Goal: Task Accomplishment & Management: Manage account settings

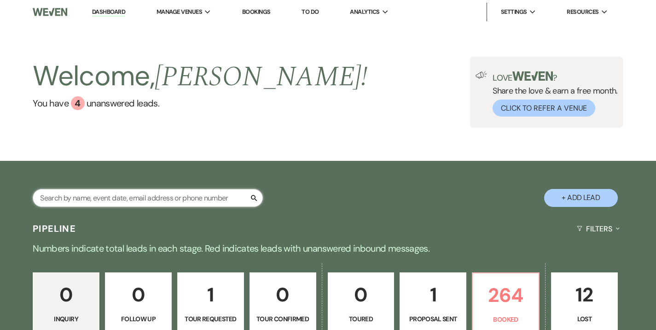
click at [171, 199] on input "text" at bounding box center [148, 198] width 230 height 18
type input "conti"
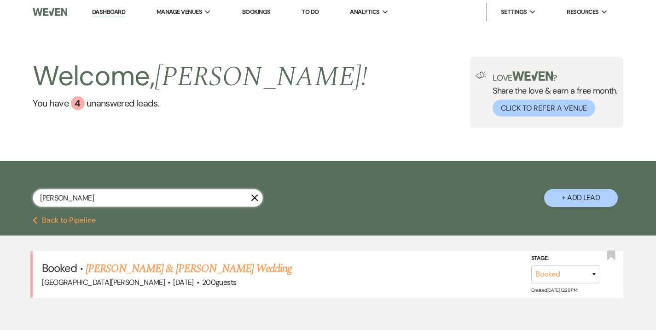
scroll to position [42, 0]
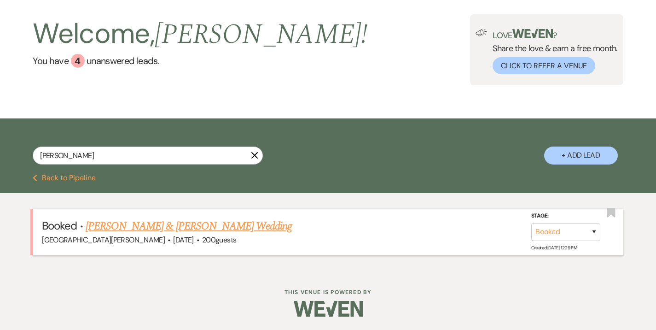
click at [158, 219] on link "David Conti & Amber Cannata's Wedding" at bounding box center [189, 226] width 206 height 17
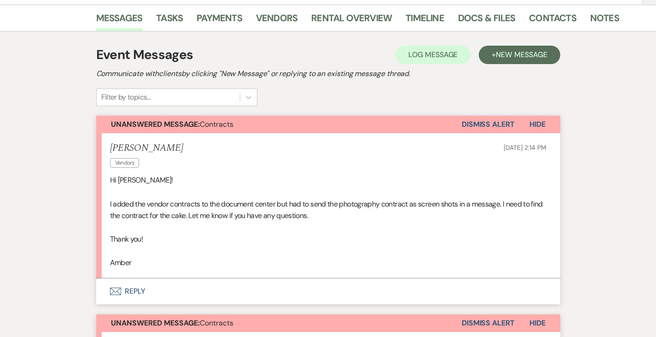
scroll to position [147, 0]
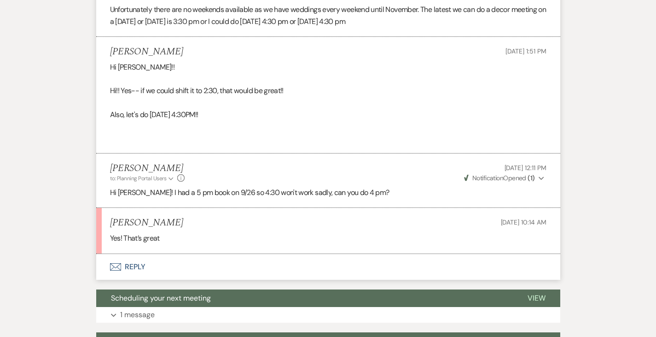
scroll to position [1458, 0]
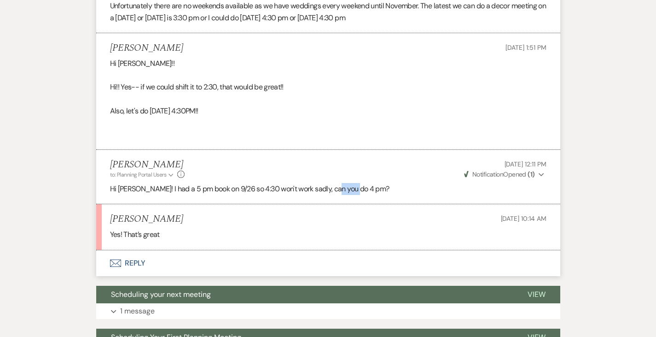
drag, startPoint x: 305, startPoint y: 176, endPoint x: 339, endPoint y: 175, distance: 34.6
click at [339, 183] on p "Hi Emily! I had a 5 pm book on 9/26 so 4:30 won't work sadly, can you do 4 pm?" at bounding box center [328, 189] width 437 height 12
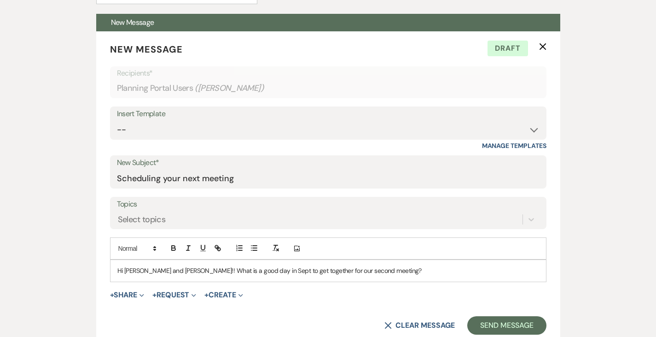
scroll to position [277, 0]
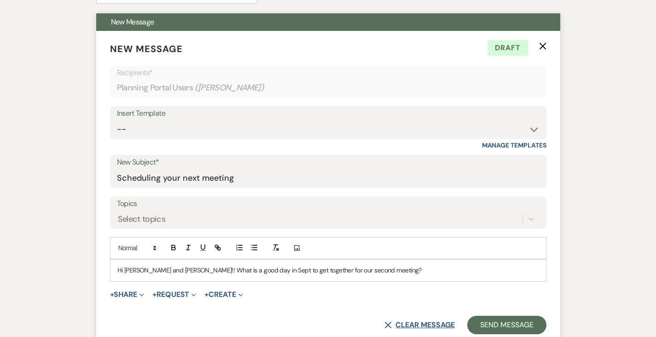
click at [455, 321] on button "X Clear message" at bounding box center [420, 324] width 70 height 7
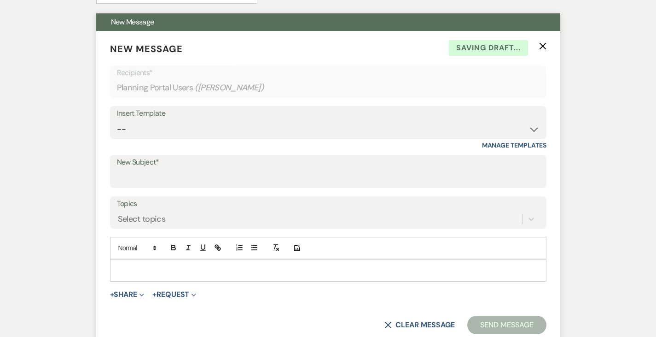
click at [561, 38] on form "New Message X Saving draft... Recipients* Planning Portal Users ( Emily Lewis )…" at bounding box center [328, 188] width 464 height 314
click at [547, 42] on button "X" at bounding box center [542, 46] width 7 height 8
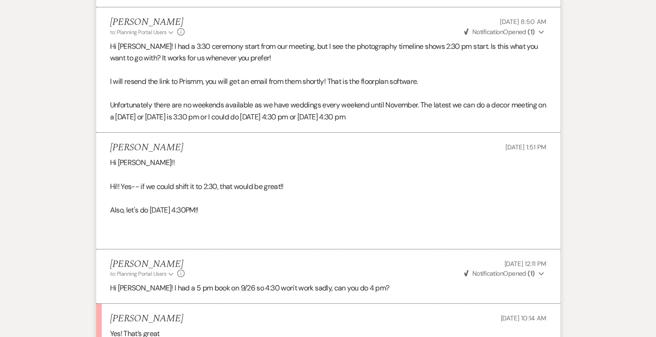
scroll to position [1123, 0]
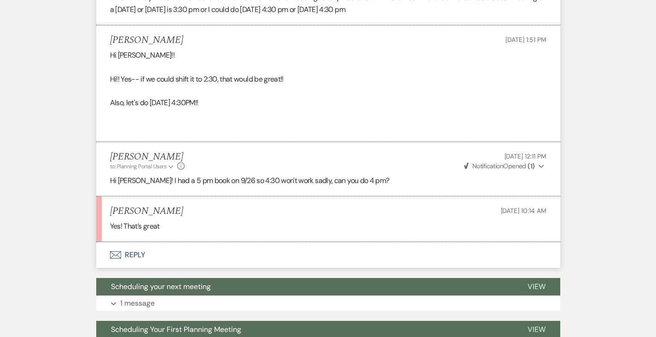
click at [96, 242] on button "Envelope Reply" at bounding box center [328, 255] width 464 height 26
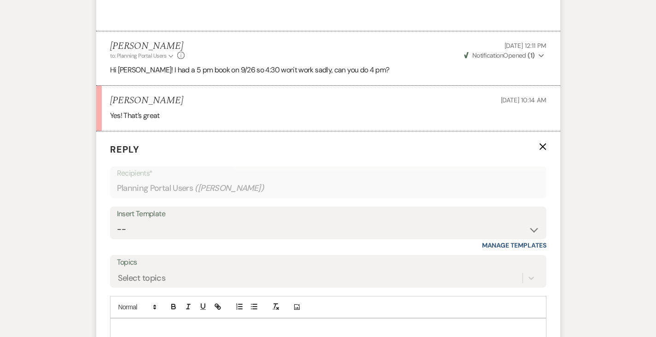
scroll to position [1242, 0]
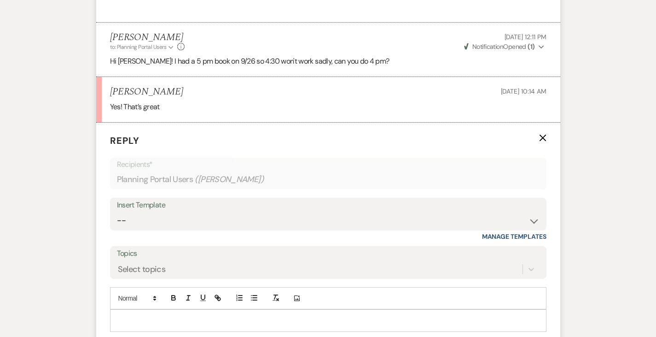
click at [206, 315] on p at bounding box center [328, 320] width 422 height 10
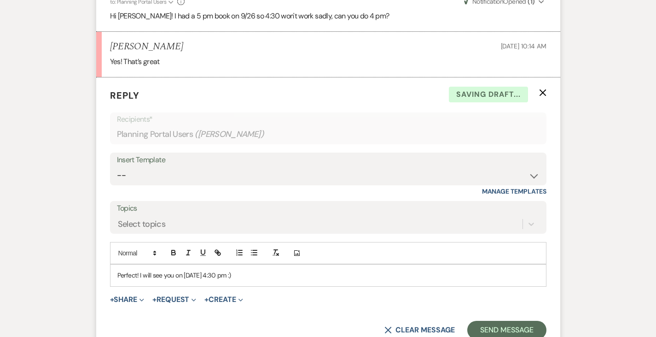
scroll to position [1288, 0]
click at [187, 269] on p "Perfect! I will see you on 9/26 at 4:30 pm :)" at bounding box center [328, 274] width 422 height 10
click at [533, 320] on button "Send Message" at bounding box center [507, 329] width 79 height 18
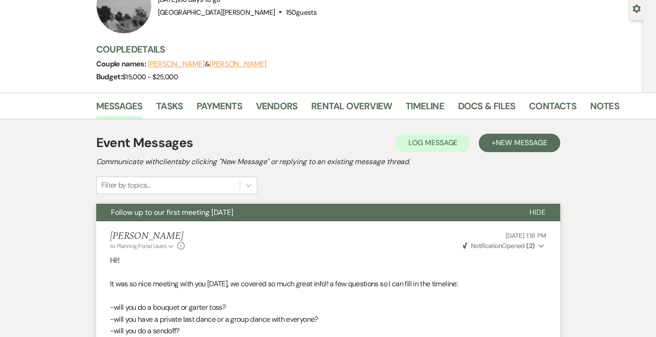
scroll to position [86, 0]
click at [407, 103] on link "Timeline" at bounding box center [425, 109] width 39 height 20
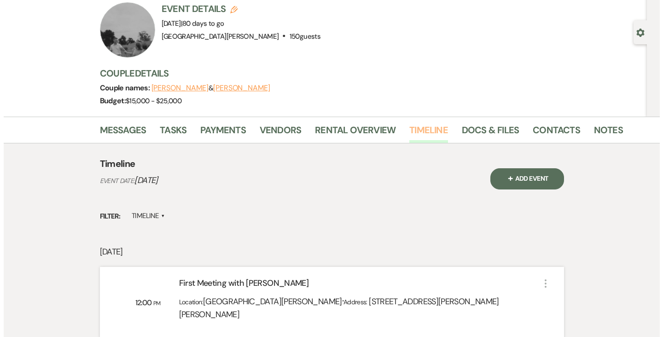
scroll to position [35, 0]
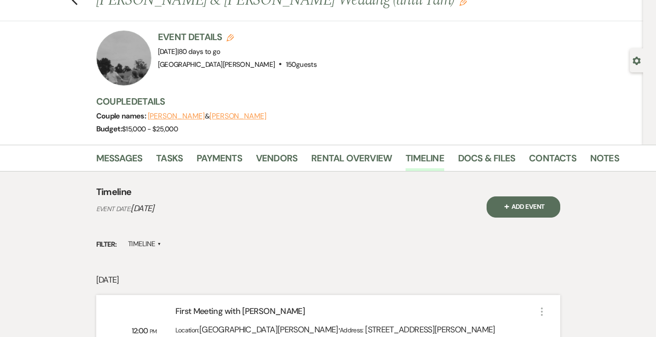
click at [543, 202] on button "+ Add Event" at bounding box center [524, 206] width 74 height 21
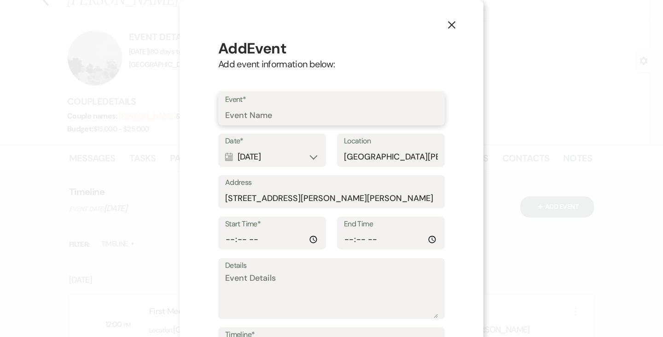
click at [352, 113] on input "Event*" at bounding box center [331, 115] width 213 height 18
type input "Second Meeting with Margaret + Decor Closet"
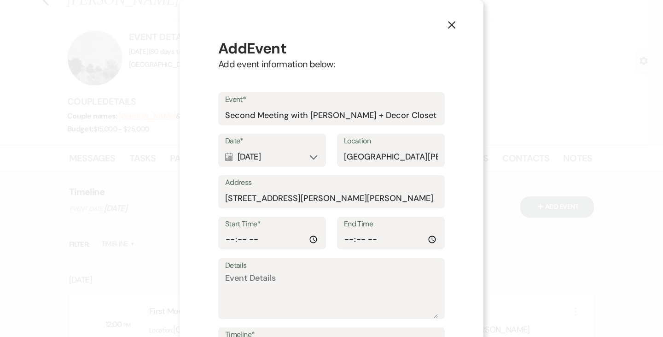
click at [247, 151] on div "Calendar Dec 05, 2025 Expand" at bounding box center [272, 157] width 94 height 18
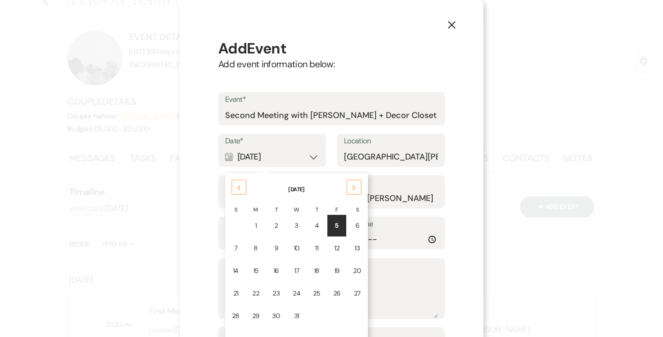
click at [237, 189] on icon "Previous" at bounding box center [239, 188] width 5 height 6
click at [334, 295] on div "26" at bounding box center [337, 293] width 7 height 10
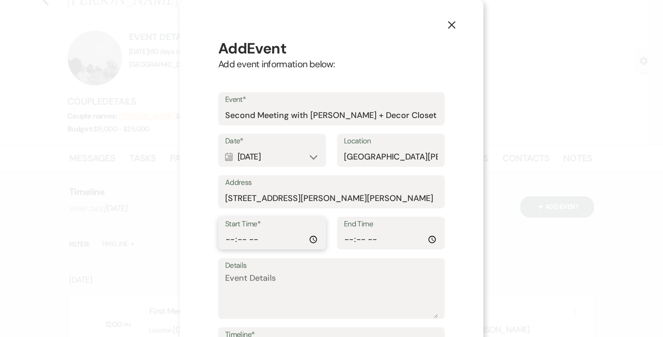
click at [228, 238] on input "Start Time*" at bounding box center [272, 239] width 94 height 18
click at [260, 240] on input "Start Time*" at bounding box center [272, 239] width 94 height 18
type input "16:00"
click at [252, 238] on input "16:00" at bounding box center [272, 239] width 94 height 18
click at [344, 238] on input "End Time" at bounding box center [391, 239] width 94 height 18
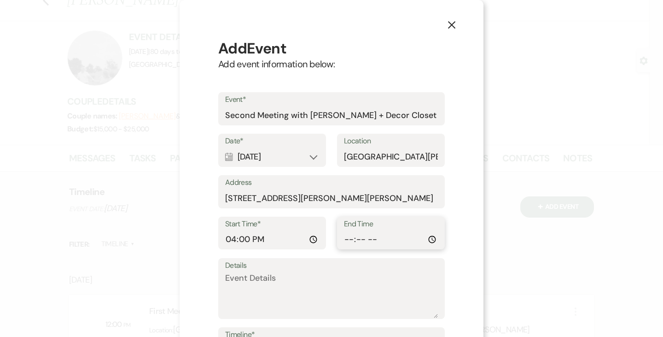
click at [375, 238] on input "End Time" at bounding box center [391, 239] width 94 height 18
type input "17:00"
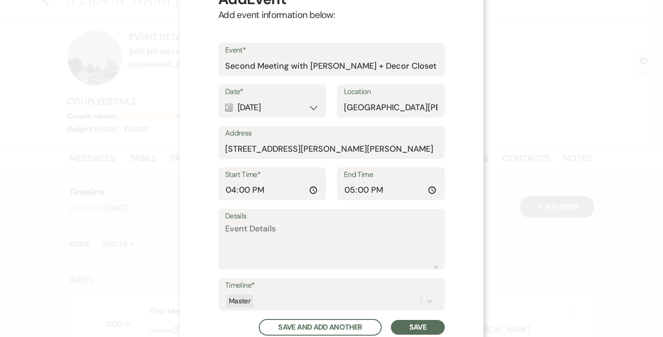
click at [426, 323] on button "Save" at bounding box center [418, 327] width 54 height 15
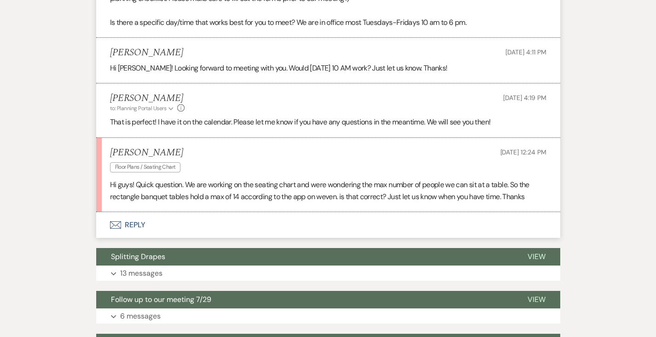
scroll to position [367, 0]
click at [96, 219] on button "Envelope Reply" at bounding box center [328, 225] width 464 height 26
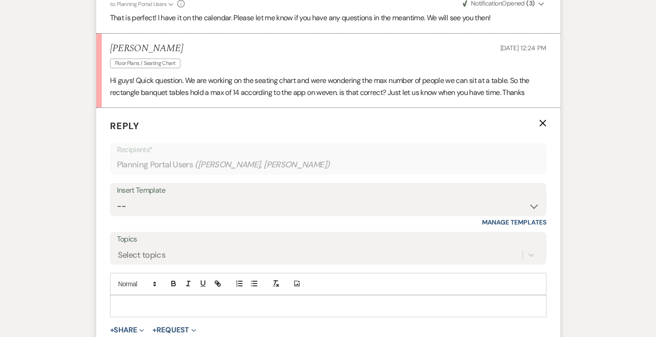
scroll to position [476, 0]
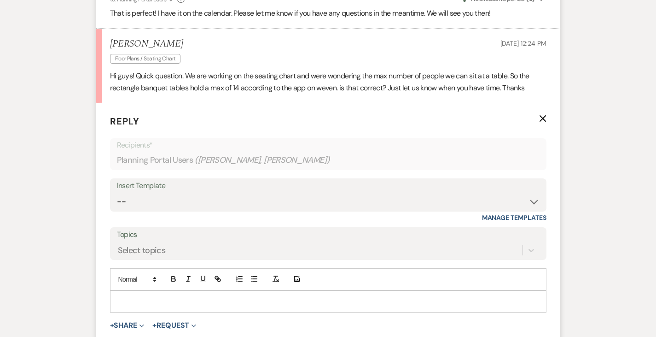
click at [177, 301] on p at bounding box center [328, 301] width 422 height 10
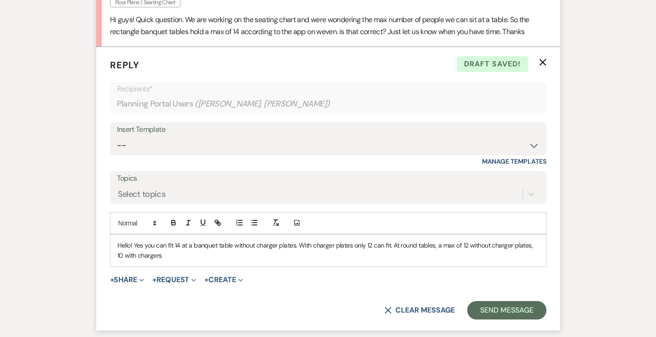
scroll to position [534, 0]
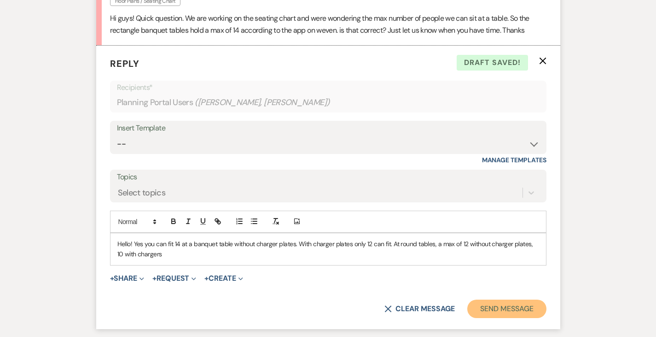
click at [535, 302] on button "Send Message" at bounding box center [507, 308] width 79 height 18
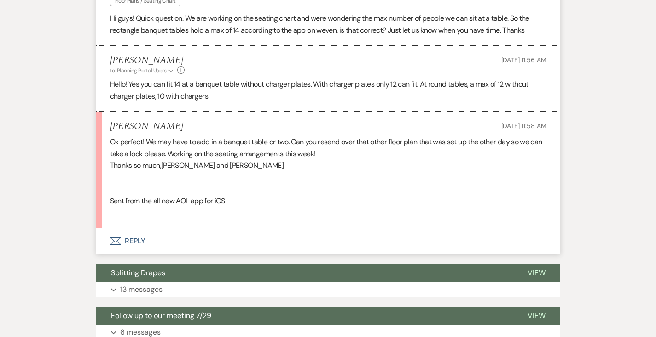
click at [96, 239] on button "Envelope Reply" at bounding box center [328, 241] width 464 height 26
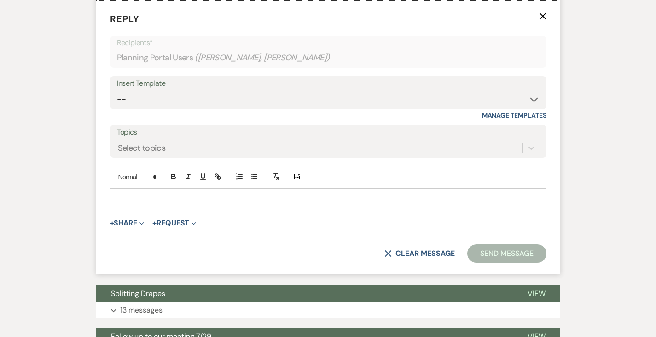
scroll to position [768, 0]
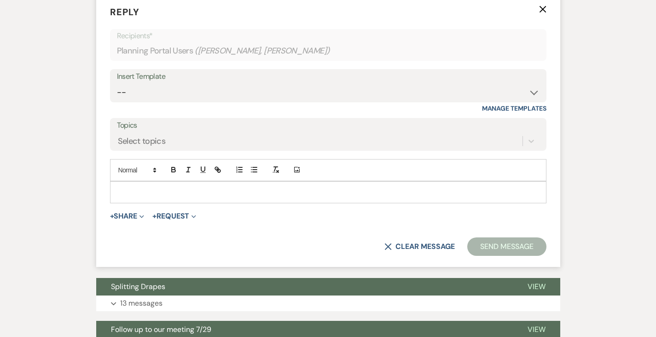
click at [196, 192] on p at bounding box center [328, 192] width 422 height 10
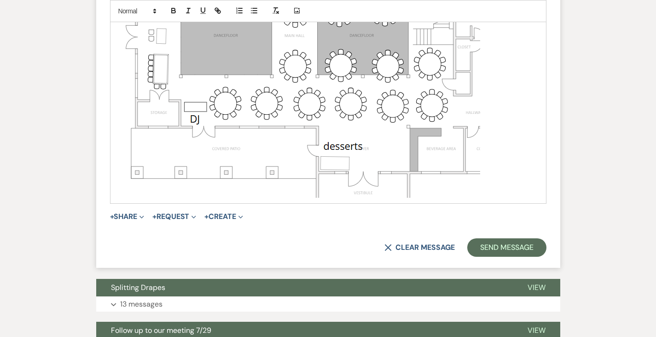
scroll to position [1052, 0]
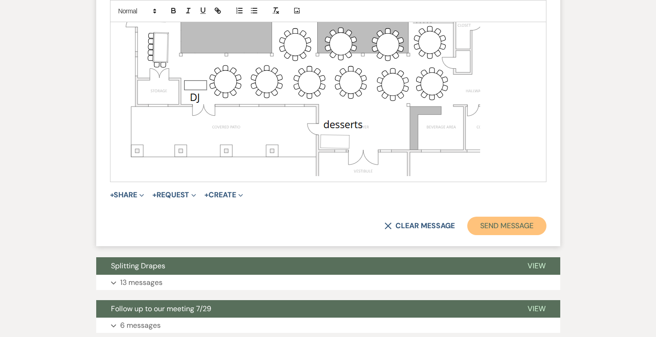
click at [518, 224] on button "Send Message" at bounding box center [507, 226] width 79 height 18
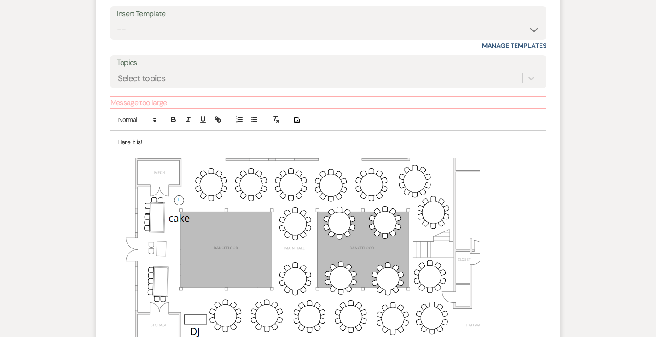
scroll to position [832, 0]
click at [311, 245] on img at bounding box center [298, 282] width 363 height 252
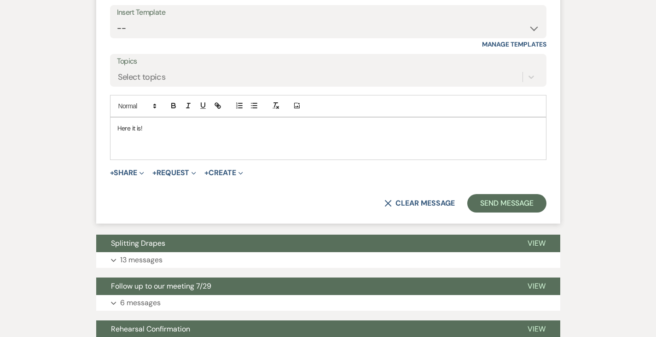
scroll to position [819, 0]
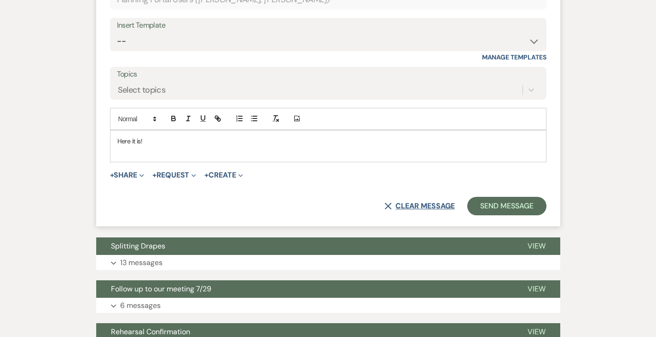
click at [445, 206] on button "X Clear message" at bounding box center [420, 205] width 70 height 7
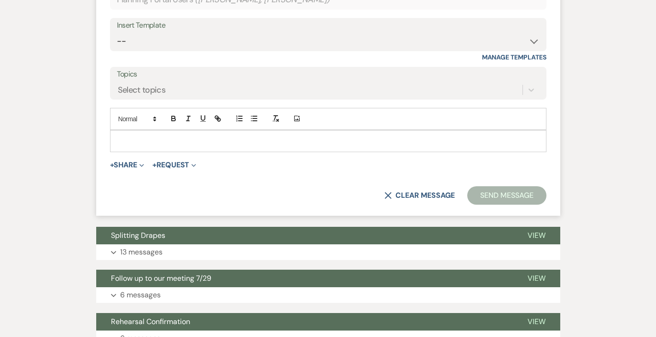
click at [186, 140] on p at bounding box center [328, 141] width 422 height 10
click at [536, 193] on button "Send Message" at bounding box center [507, 195] width 79 height 18
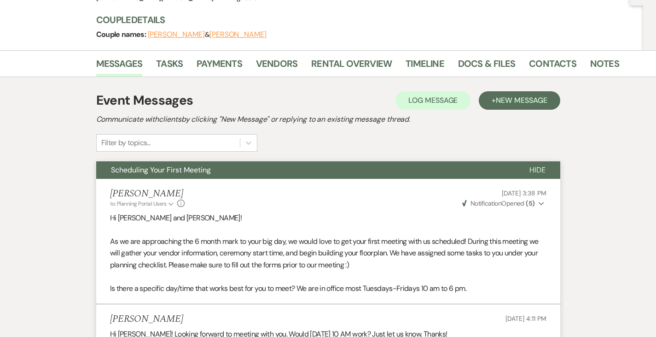
scroll to position [0, 0]
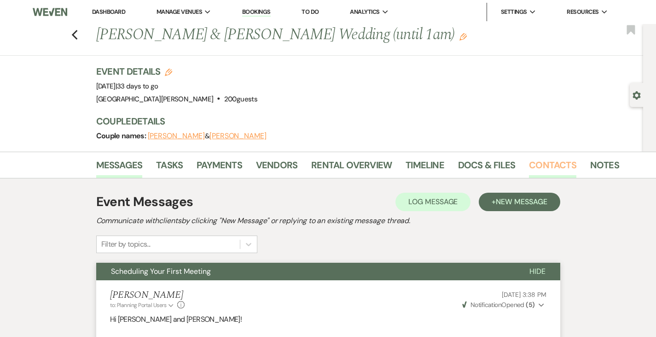
click at [529, 166] on link "Contacts" at bounding box center [552, 168] width 47 height 20
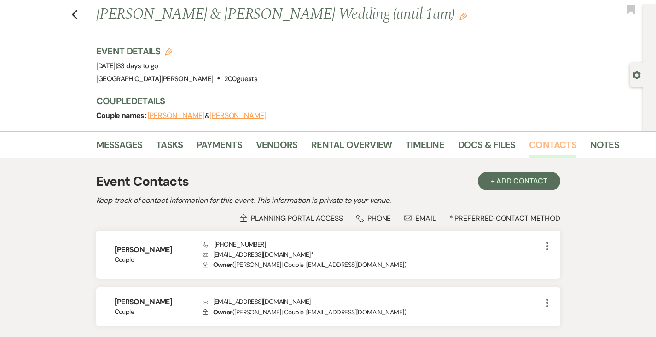
scroll to position [21, 0]
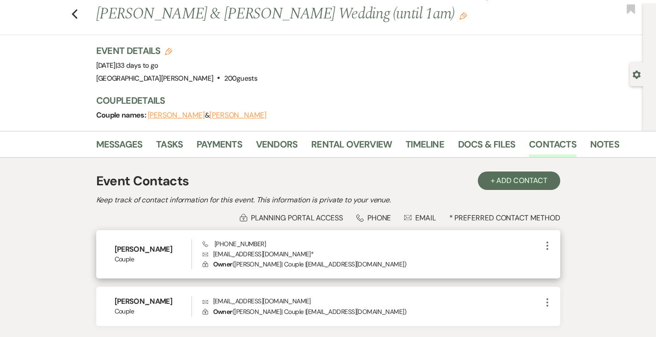
click at [223, 255] on p "Envelope mpeanut333@aol.com *" at bounding box center [373, 254] width 340 height 10
copy p "mpeanut333@aol.com *"
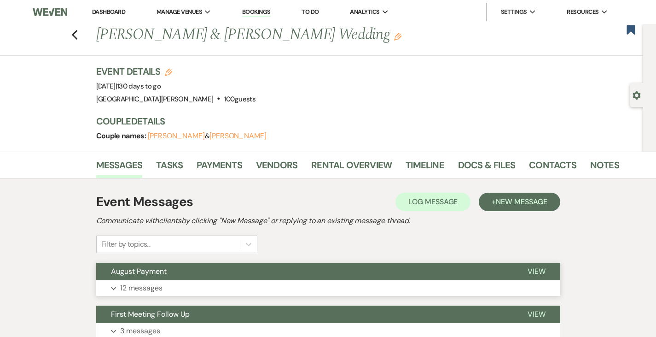
click at [139, 281] on button "Expand 12 messages" at bounding box center [328, 288] width 464 height 16
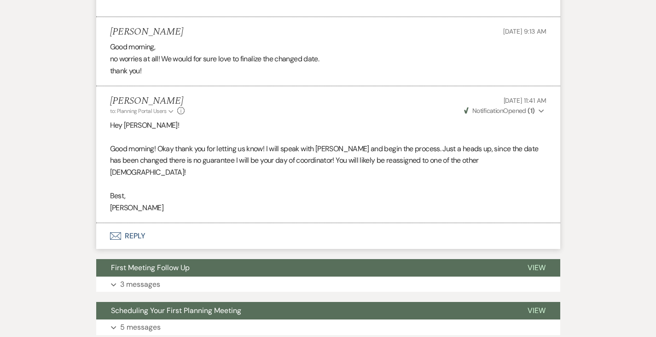
scroll to position [1692, 0]
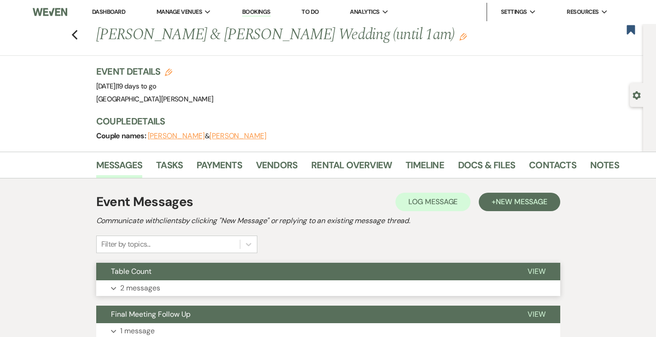
click at [280, 287] on button "Expand 2 messages" at bounding box center [328, 288] width 464 height 16
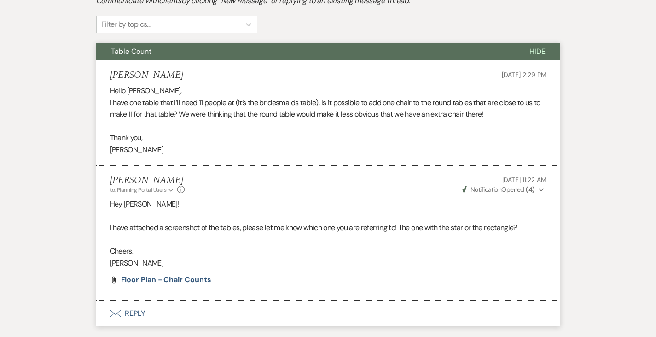
scroll to position [220, 0]
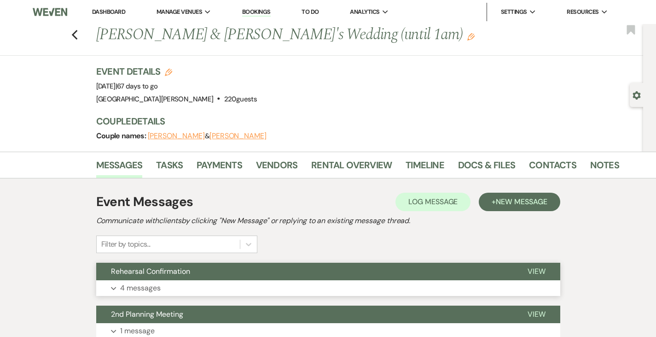
click at [379, 269] on button "Rehearsal Confirmation" at bounding box center [304, 272] width 417 height 18
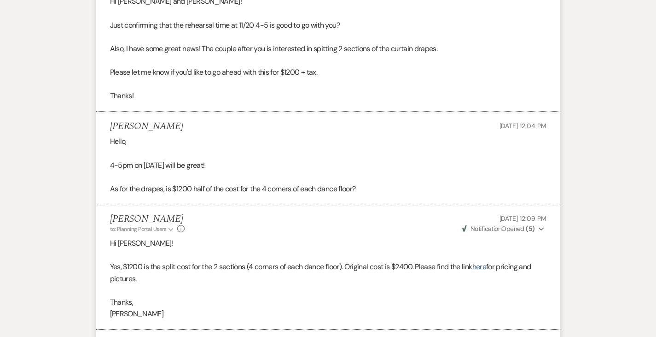
scroll to position [407, 0]
drag, startPoint x: 113, startPoint y: 167, endPoint x: 166, endPoint y: 167, distance: 53.0
click at [166, 167] on p "4-5pm on 11/20/25 will be great!" at bounding box center [328, 166] width 437 height 12
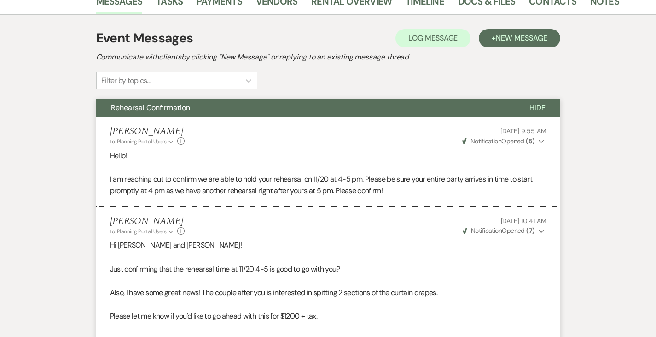
scroll to position [0, 0]
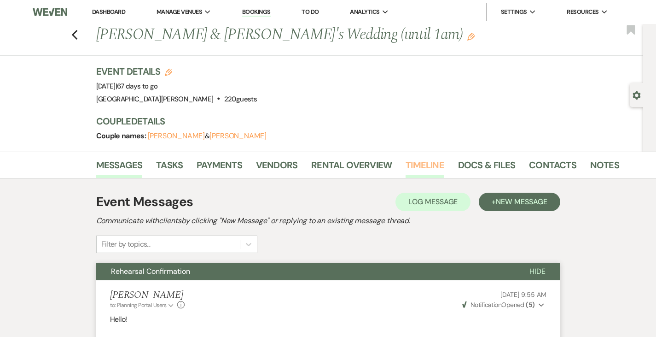
click at [406, 160] on link "Timeline" at bounding box center [425, 168] width 39 height 20
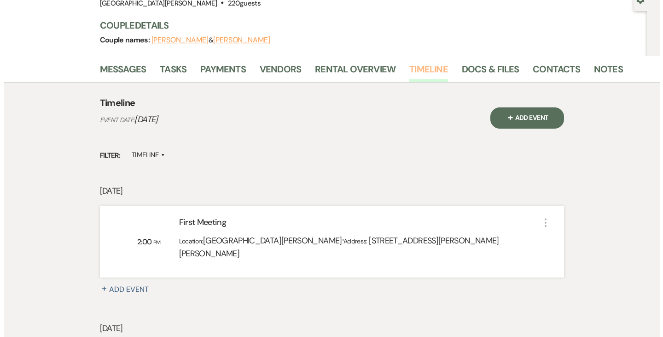
scroll to position [34, 0]
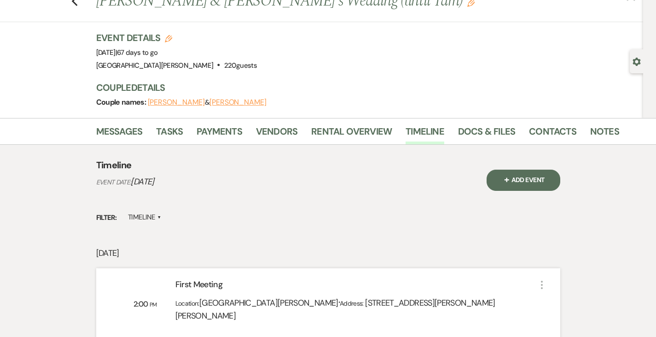
click at [561, 177] on button "+ Add Event" at bounding box center [524, 180] width 74 height 21
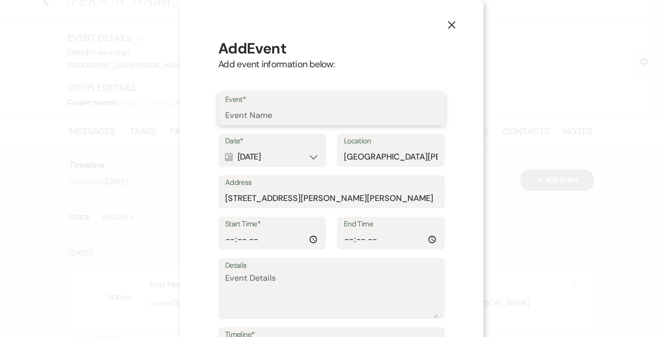
click at [316, 106] on input "Event*" at bounding box center [331, 115] width 213 height 18
type input "Rehearsal"
click at [272, 153] on div "Calendar Nov 22, 2025 Expand" at bounding box center [272, 157] width 94 height 18
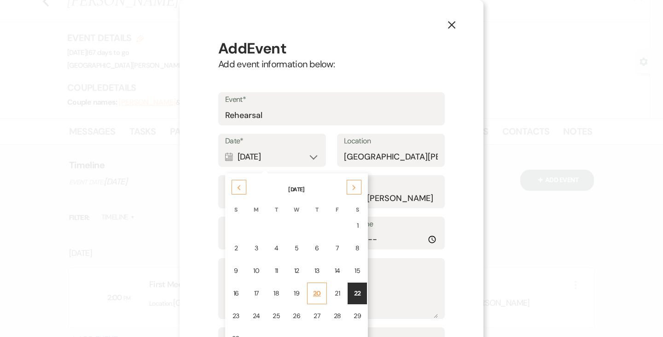
click at [313, 293] on div "20" at bounding box center [317, 293] width 8 height 10
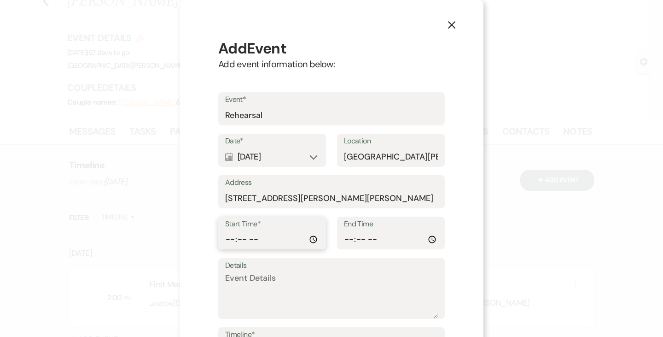
click at [225, 241] on input "Start Time*" at bounding box center [272, 239] width 94 height 18
type input "16:00"
click at [346, 237] on input "End Time" at bounding box center [391, 239] width 94 height 18
type input "17:00"
click at [354, 273] on textarea "Details" at bounding box center [331, 295] width 213 height 46
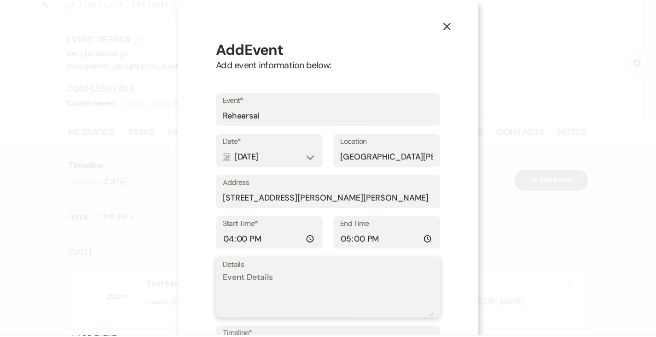
scroll to position [92, 0]
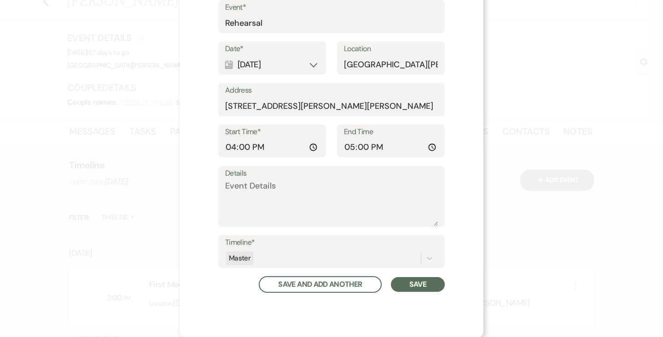
click at [411, 280] on button "Save" at bounding box center [418, 284] width 54 height 15
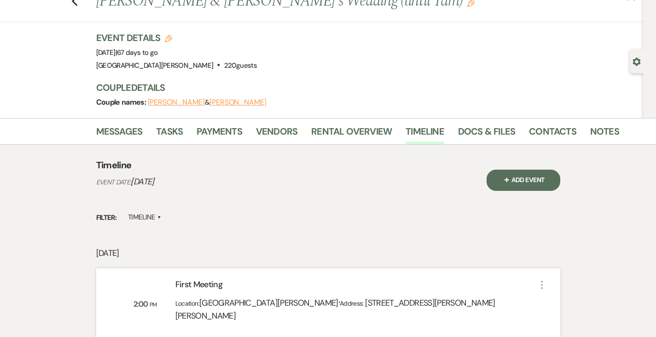
scroll to position [0, 0]
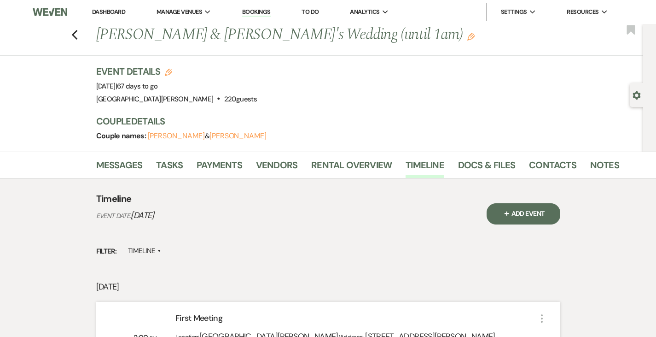
click at [106, 13] on link "Dashboard" at bounding box center [108, 12] width 33 height 8
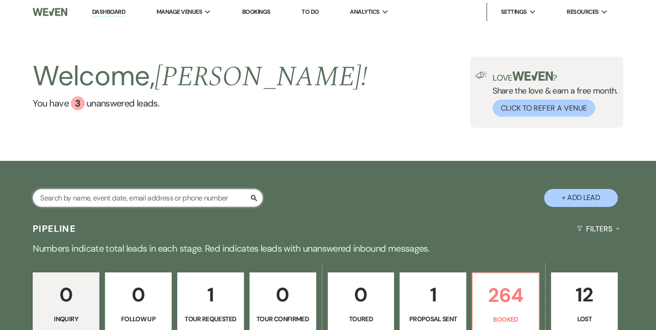
click at [177, 199] on input "text" at bounding box center [148, 198] width 230 height 18
type input "carman"
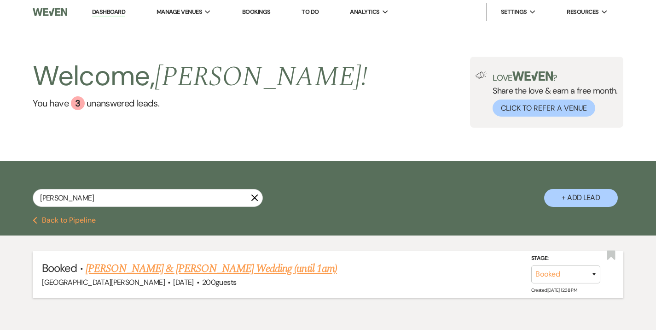
click at [193, 269] on link "Kayelee Carman & Poteet's Wedding (until 1am)" at bounding box center [212, 268] width 252 height 17
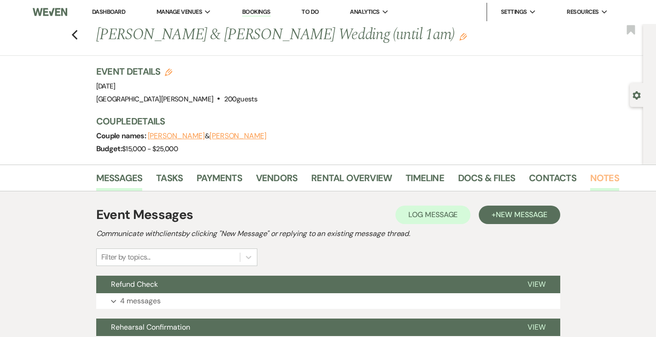
click at [591, 181] on link "Notes" at bounding box center [605, 180] width 29 height 20
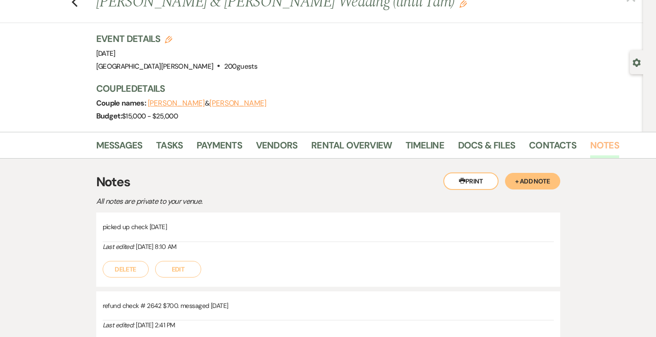
scroll to position [33, 0]
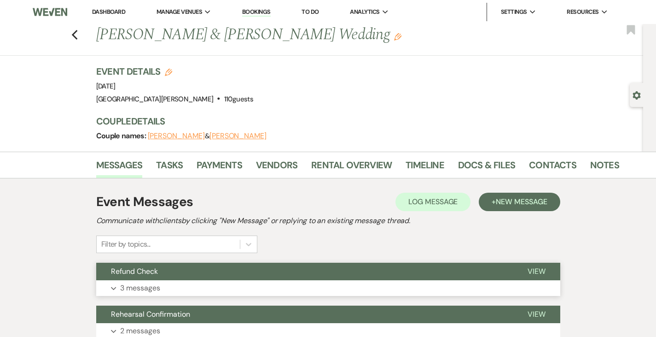
click at [218, 277] on button "Refund Check" at bounding box center [304, 272] width 417 height 18
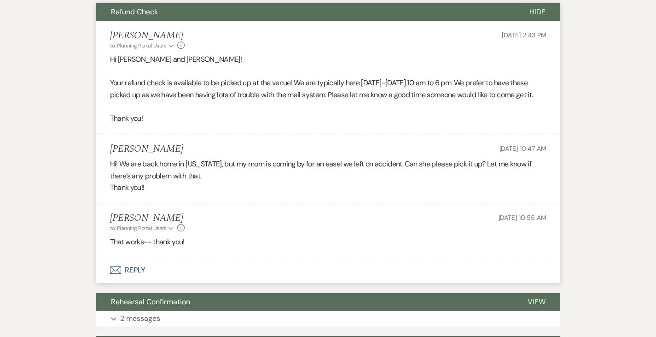
scroll to position [259, 0]
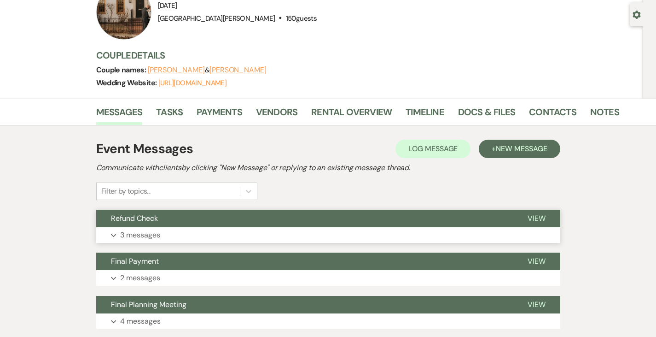
click at [141, 230] on button "Expand 3 messages" at bounding box center [328, 235] width 464 height 16
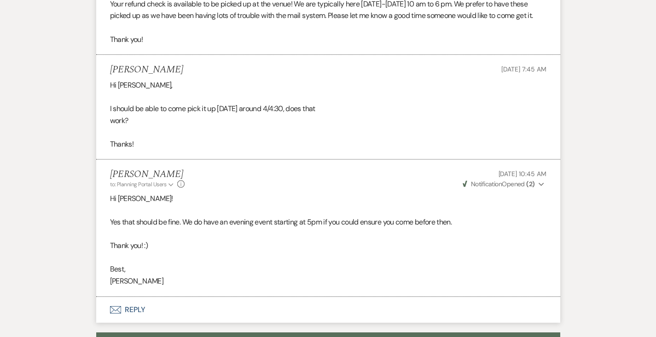
scroll to position [374, 0]
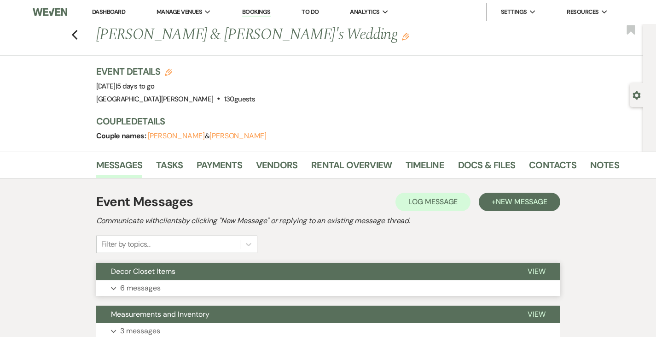
click at [131, 276] on button "Decor Closet Items" at bounding box center [304, 272] width 417 height 18
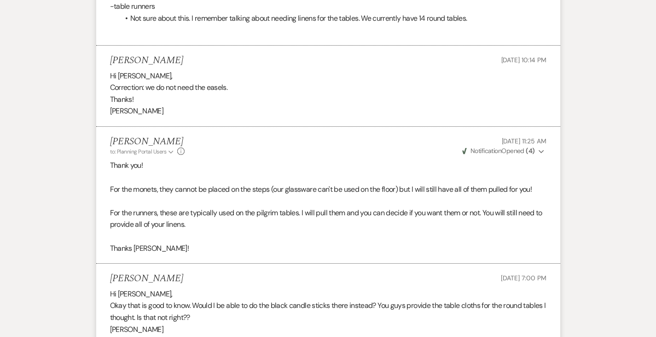
scroll to position [779, 0]
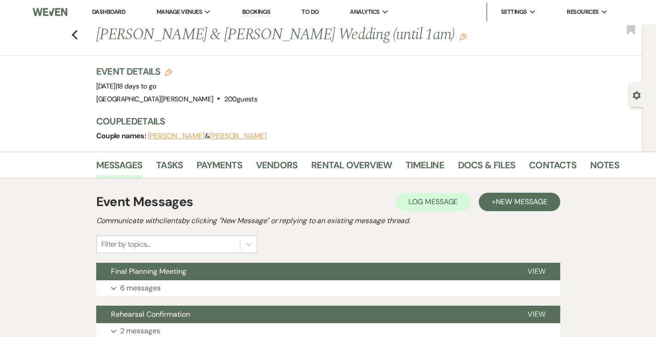
click at [168, 268] on button "Final Planning Meeting" at bounding box center [304, 272] width 417 height 18
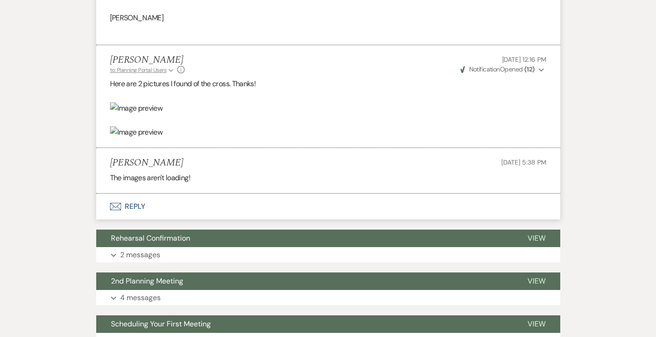
scroll to position [578, 0]
